Goal: Task Accomplishment & Management: Manage account settings

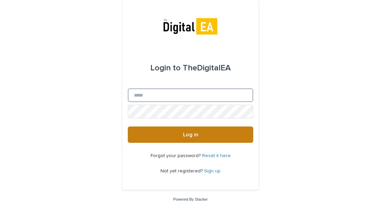
type input "**********"
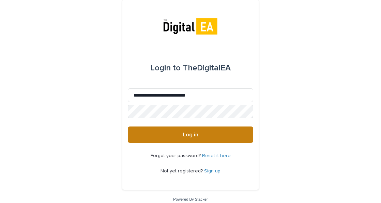
click at [196, 139] on button "Log in" at bounding box center [190, 135] width 125 height 16
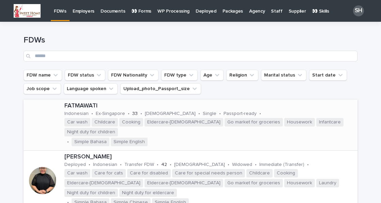
click at [114, 115] on p "Ex-Singapore" at bounding box center [110, 114] width 29 height 6
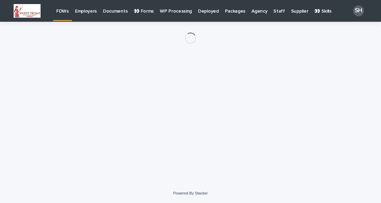
click at [114, 115] on div "Loading... Saving… Loading... Saving…" at bounding box center [190, 94] width 341 height 145
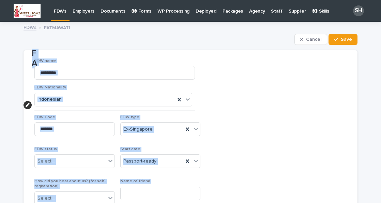
click at [292, 102] on section "FA FDW name ********* FDW Nationality Indonesian FDW Code ******* FDW type Ex-S…" at bounding box center [191, 160] width 334 height 220
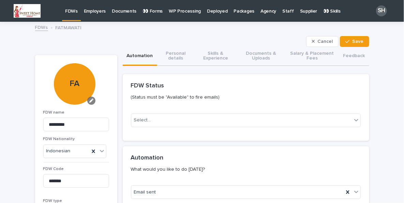
click at [89, 99] on icon "button" at bounding box center [91, 101] width 4 height 4
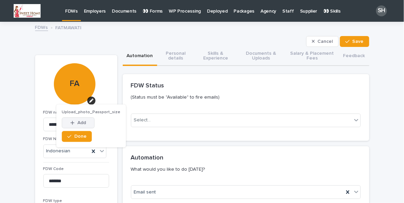
click at [78, 125] on span "Add" at bounding box center [81, 123] width 9 height 5
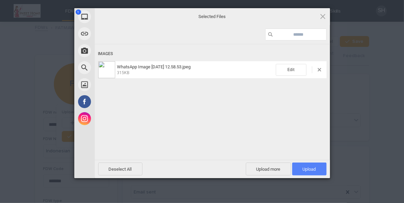
click at [303, 170] on span "Upload 1" at bounding box center [309, 169] width 13 height 5
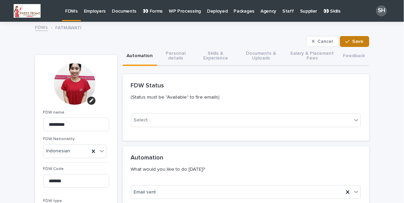
click at [354, 42] on span "Save" at bounding box center [357, 41] width 11 height 5
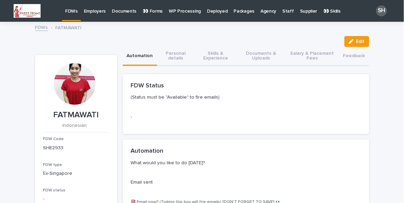
click at [72, 12] on p "FDWs" at bounding box center [71, 7] width 13 height 14
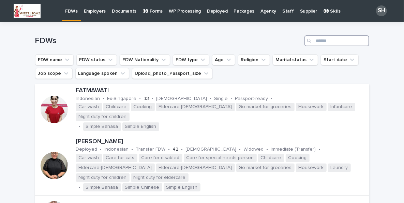
click at [336, 43] on input "Search" at bounding box center [336, 40] width 65 height 11
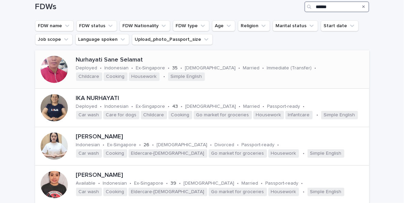
scroll to position [68, 0]
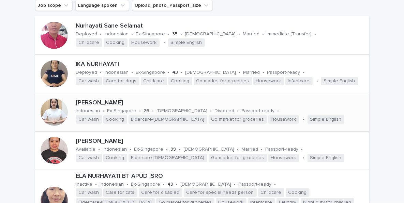
type input "******"
click at [102, 110] on div "NURUL HAYATI Indonesian • Ex-Singapore • 26 • Muslim • Divorced • Passport-read…" at bounding box center [221, 112] width 296 height 31
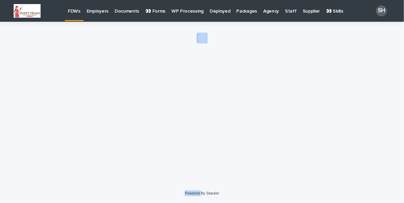
click at [102, 110] on div "Loading... Saving… Loading... Saving…" at bounding box center [202, 94] width 341 height 145
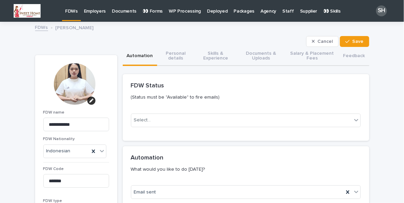
click at [92, 108] on div at bounding box center [74, 86] width 63 height 47
click at [89, 99] on icon "button" at bounding box center [91, 101] width 4 height 4
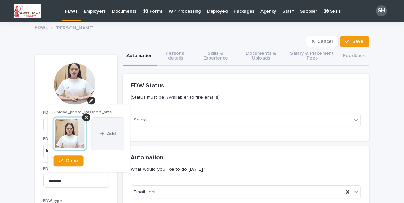
click at [110, 124] on button "Add" at bounding box center [108, 134] width 33 height 33
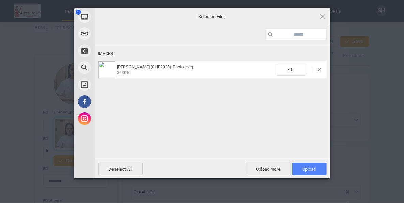
click at [313, 170] on span "Upload 1" at bounding box center [309, 169] width 13 height 5
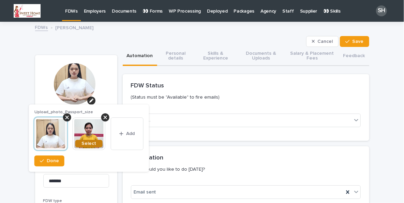
click at [92, 142] on span "Select" at bounding box center [88, 144] width 15 height 5
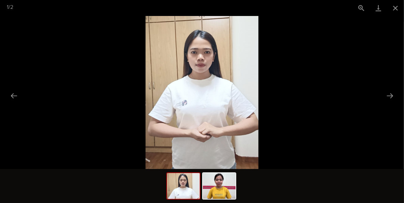
click at [225, 109] on img at bounding box center [201, 92] width 113 height 153
click at [286, 110] on picture at bounding box center [202, 92] width 404 height 153
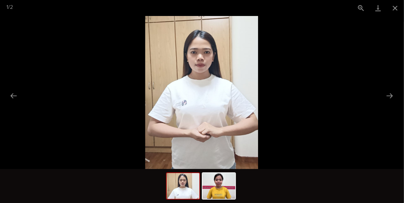
scroll to position [0, 1]
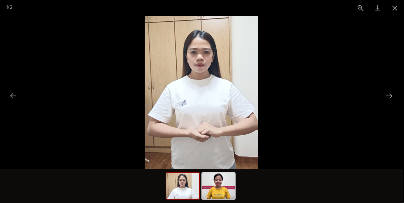
click at [286, 110] on picture at bounding box center [201, 92] width 404 height 153
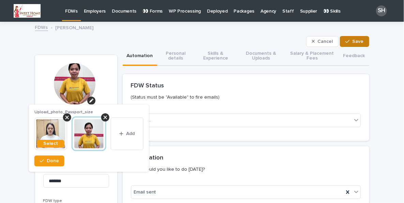
click at [357, 39] on span "Save" at bounding box center [357, 41] width 11 height 5
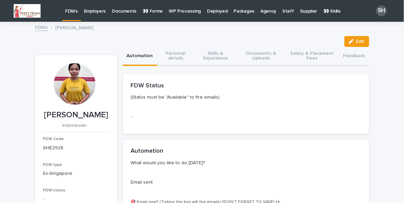
click at [65, 13] on div "FDWs" at bounding box center [71, 7] width 19 height 14
